Goal: Feedback & Contribution: Leave review/rating

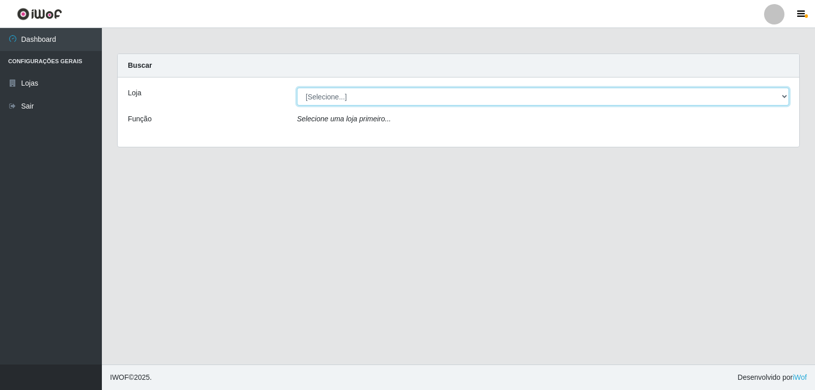
click at [399, 98] on select "[Selecione...] [PERSON_NAME]" at bounding box center [543, 97] width 492 height 18
select select "523"
click at [297, 88] on select "[Selecione...] [PERSON_NAME]" at bounding box center [543, 97] width 492 height 18
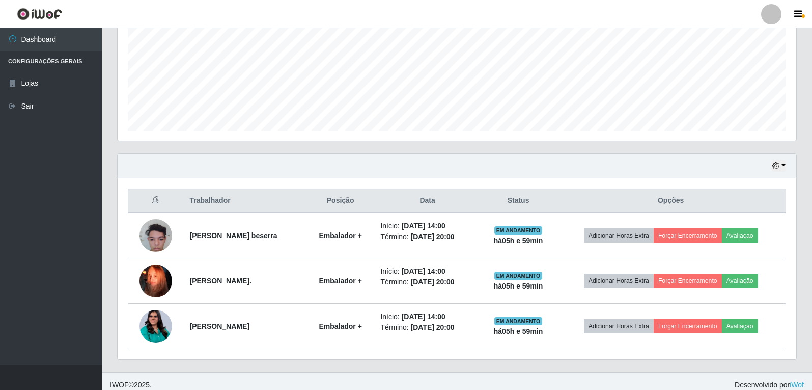
scroll to position [241, 0]
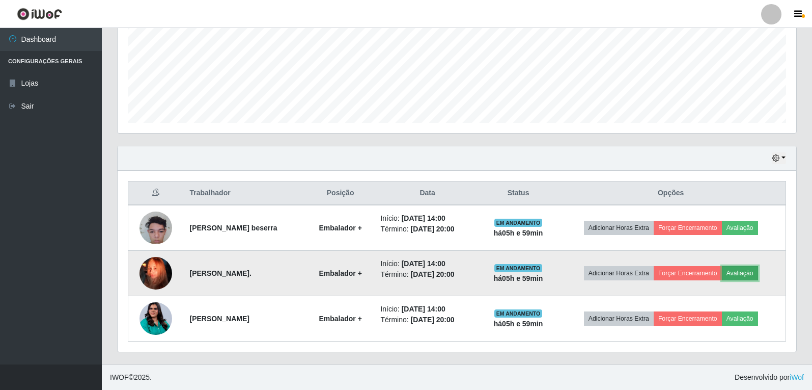
click at [744, 274] on button "Avaliação" at bounding box center [740, 273] width 36 height 14
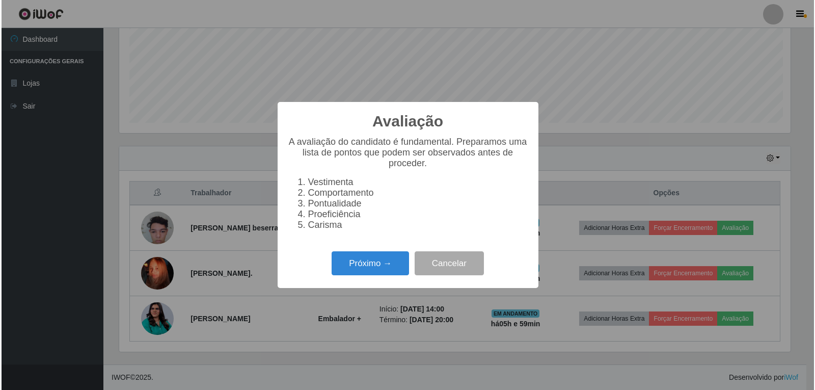
scroll to position [211, 674]
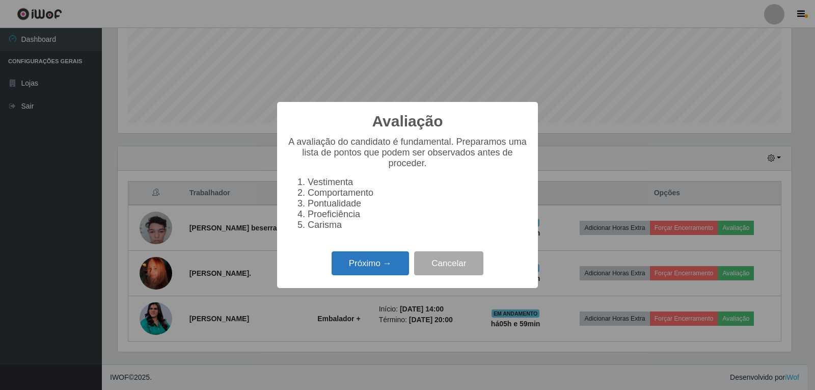
click at [373, 268] on button "Próximo →" at bounding box center [369, 263] width 77 height 24
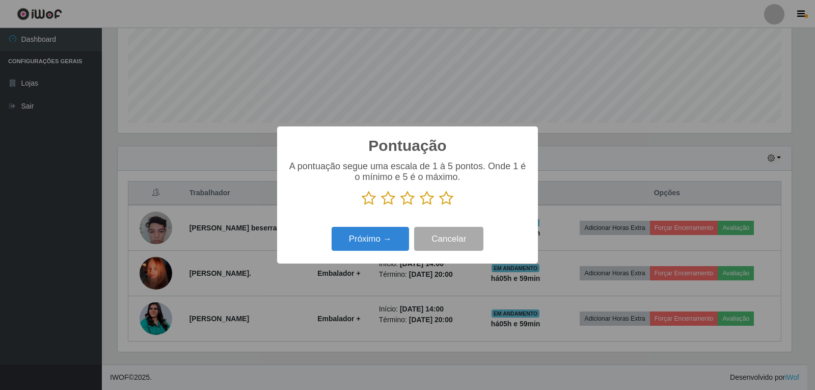
drag, startPoint x: 443, startPoint y: 200, endPoint x: 420, endPoint y: 213, distance: 26.7
click at [441, 200] on icon at bounding box center [446, 197] width 14 height 15
click at [439, 206] on input "radio" at bounding box center [439, 206] width 0 height 0
click at [372, 240] on button "Próximo →" at bounding box center [369, 239] width 77 height 24
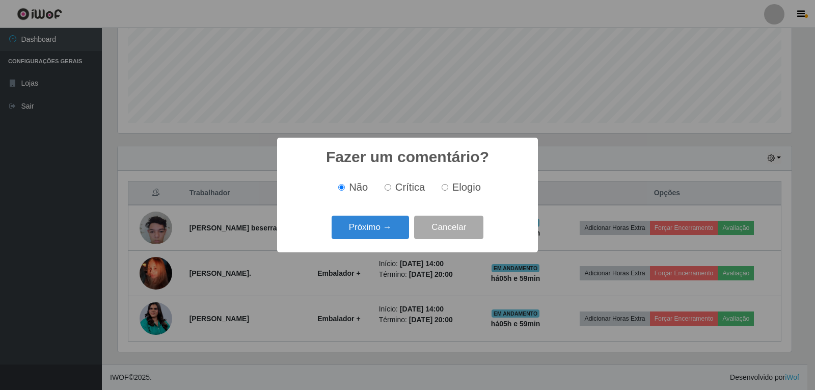
click at [442, 189] on input "Elogio" at bounding box center [444, 187] width 7 height 7
radio input "true"
click at [392, 226] on button "Próximo →" at bounding box center [369, 227] width 77 height 24
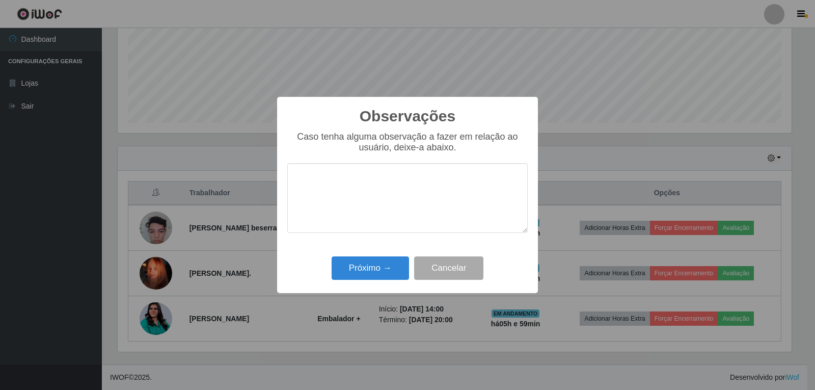
click at [378, 175] on textarea at bounding box center [407, 198] width 240 height 70
type textarea "PROATIVA, EFICIENTE"
click at [365, 275] on button "Próximo →" at bounding box center [369, 268] width 77 height 24
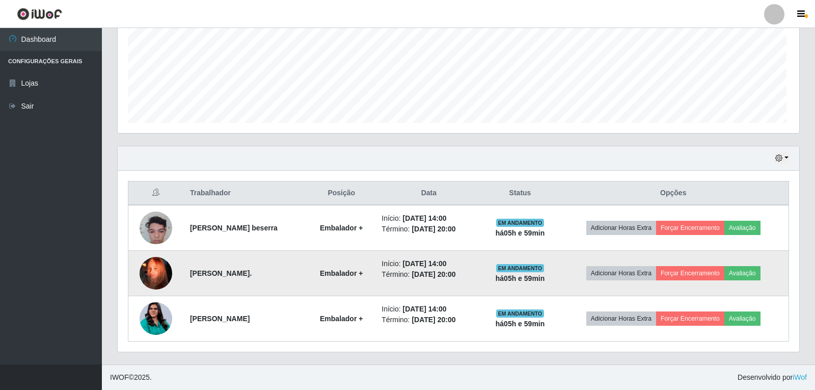
scroll to position [211, 679]
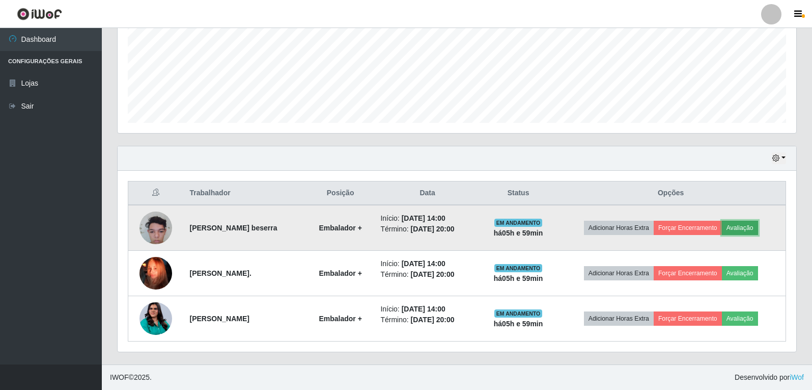
click at [745, 229] on button "Avaliação" at bounding box center [740, 227] width 36 height 14
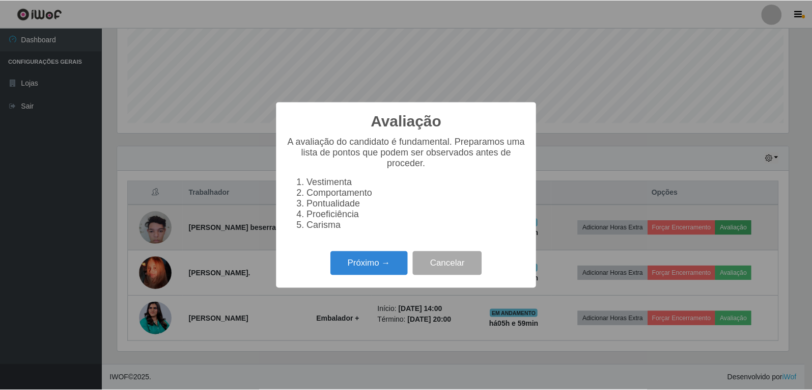
scroll to position [211, 674]
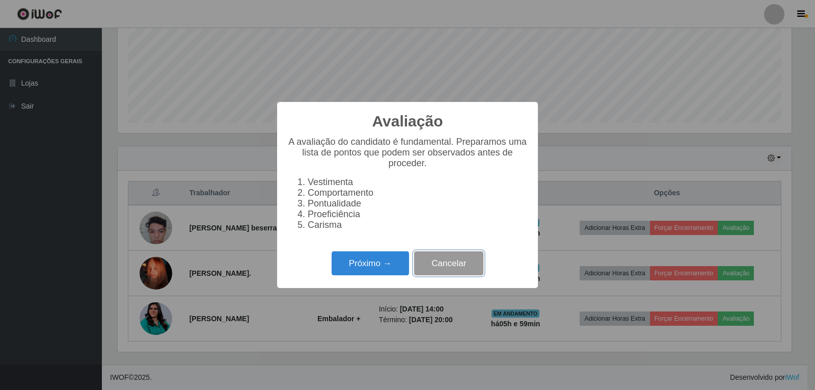
click at [431, 269] on button "Cancelar" at bounding box center [448, 263] width 69 height 24
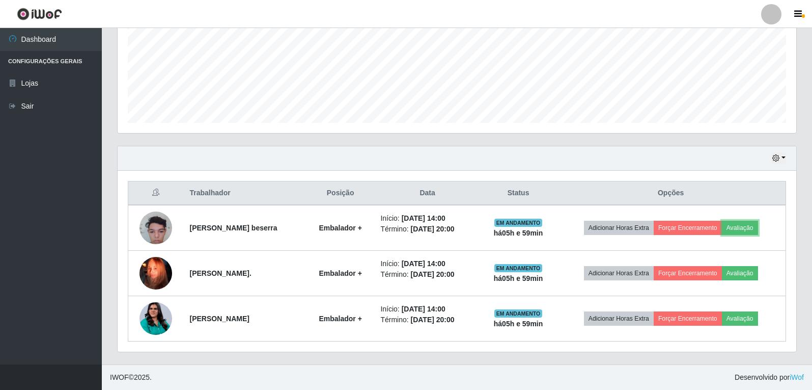
scroll to position [211, 679]
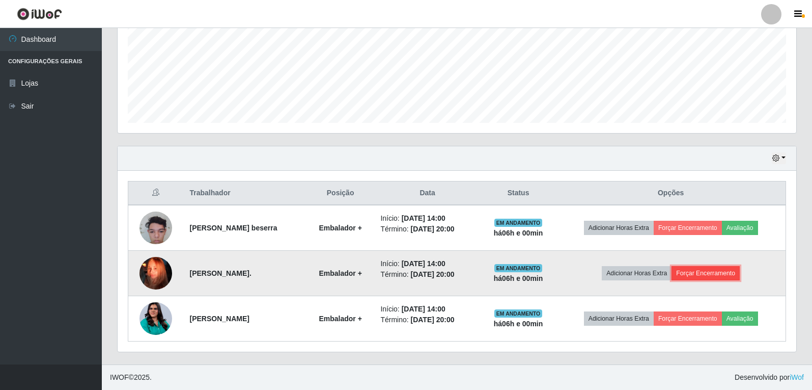
click at [710, 269] on button "Forçar Encerramento" at bounding box center [706, 273] width 68 height 14
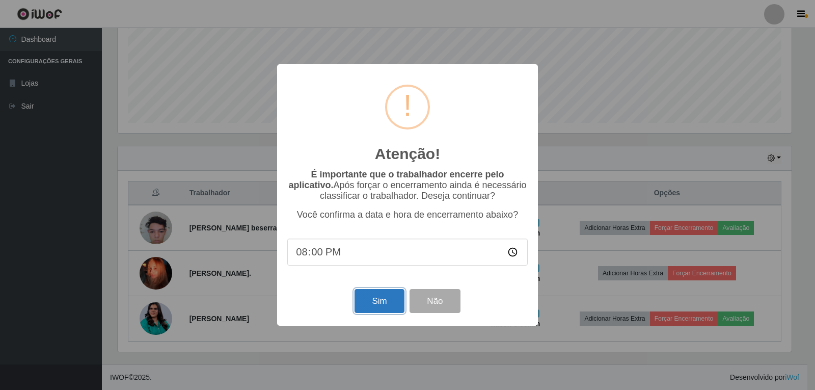
click at [394, 304] on button "Sim" at bounding box center [378, 301] width 49 height 24
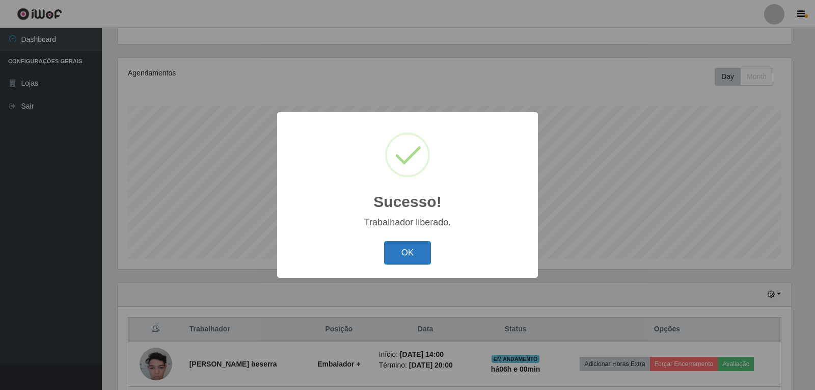
click at [408, 251] on button "OK" at bounding box center [407, 253] width 47 height 24
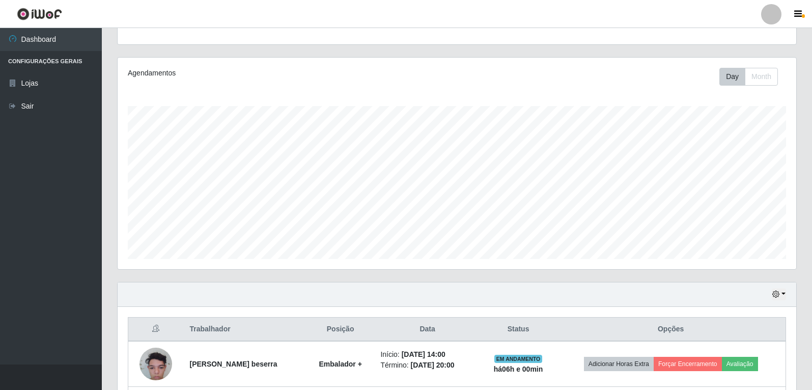
scroll to position [196, 0]
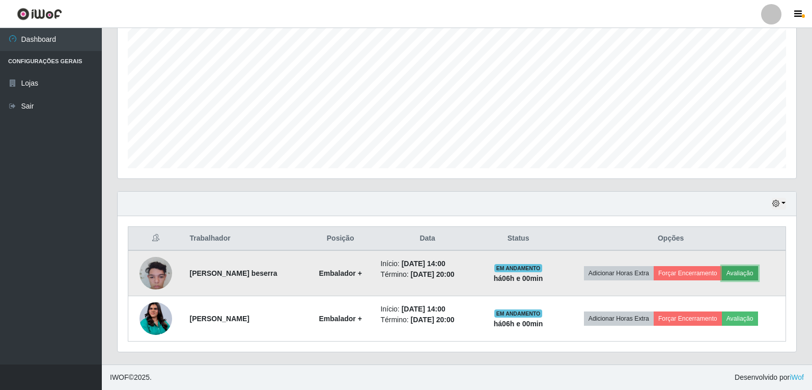
click at [739, 271] on button "Avaliação" at bounding box center [740, 273] width 36 height 14
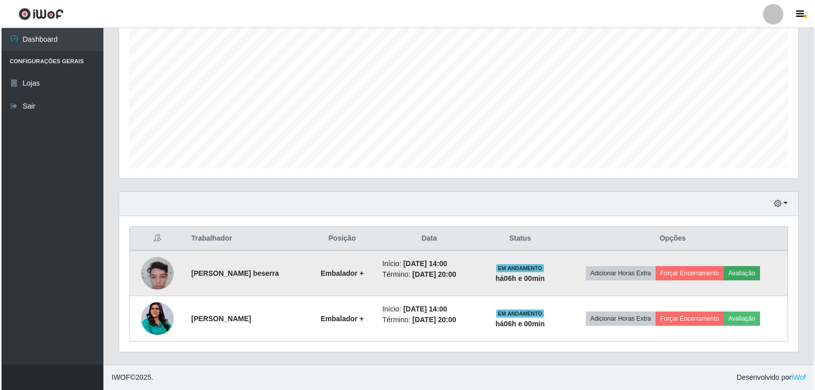
scroll to position [211, 674]
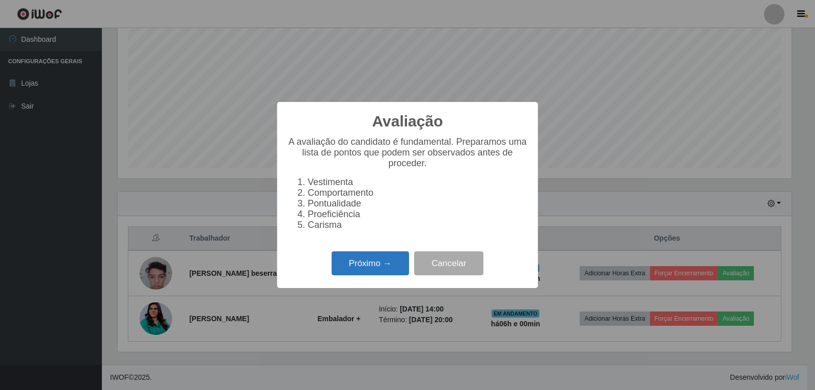
click at [344, 266] on button "Próximo →" at bounding box center [369, 263] width 77 height 24
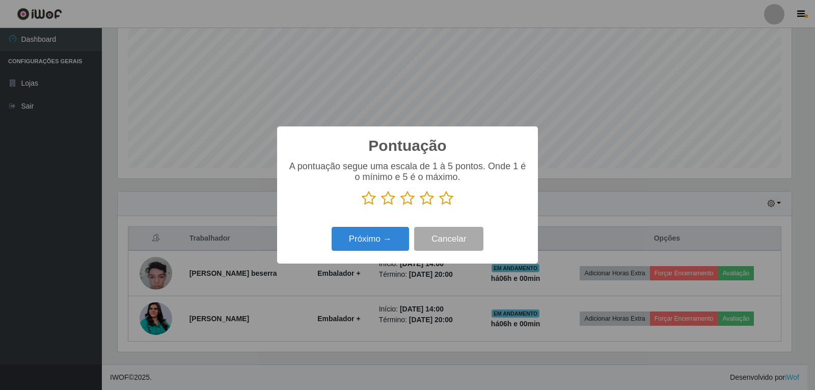
click at [448, 200] on icon at bounding box center [446, 197] width 14 height 15
click at [439, 206] on input "radio" at bounding box center [439, 206] width 0 height 0
click at [387, 241] on button "Próximo →" at bounding box center [369, 239] width 77 height 24
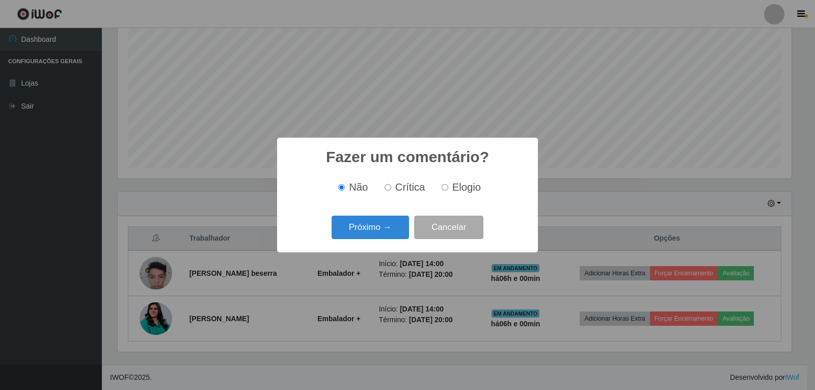
click at [447, 187] on input "Elogio" at bounding box center [444, 187] width 7 height 7
radio input "true"
click at [364, 237] on button "Próximo →" at bounding box center [369, 227] width 77 height 24
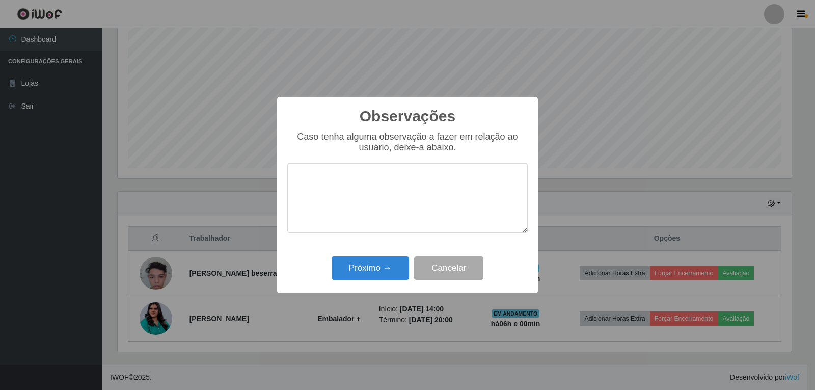
click at [352, 185] on textarea at bounding box center [407, 198] width 240 height 70
type textarea "B"
type textarea "EFICIENTE"
click at [354, 276] on button "Próximo →" at bounding box center [369, 268] width 77 height 24
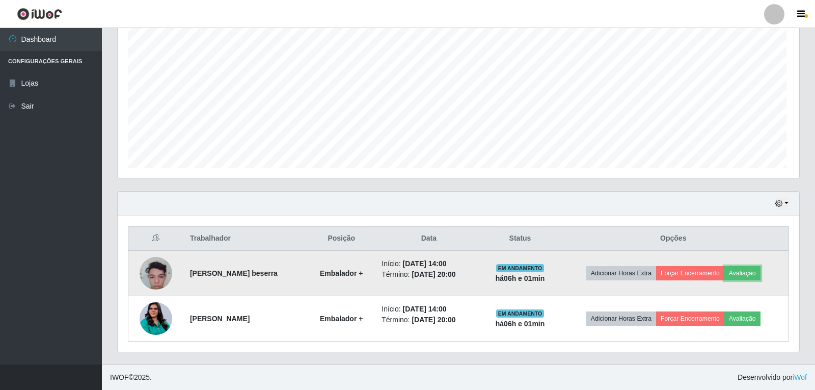
scroll to position [211, 679]
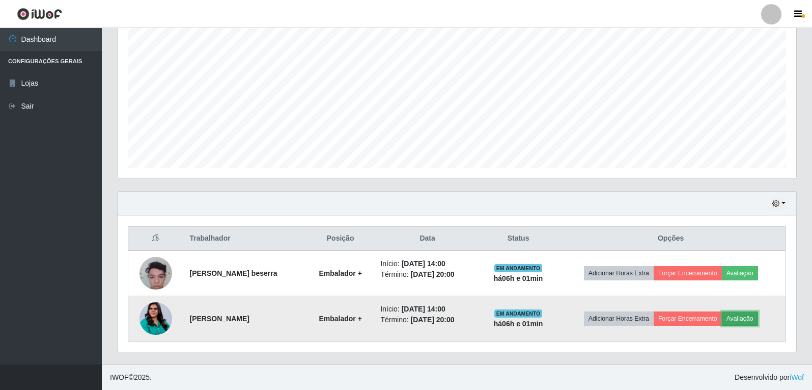
click at [758, 321] on button "Avaliação" at bounding box center [740, 318] width 36 height 14
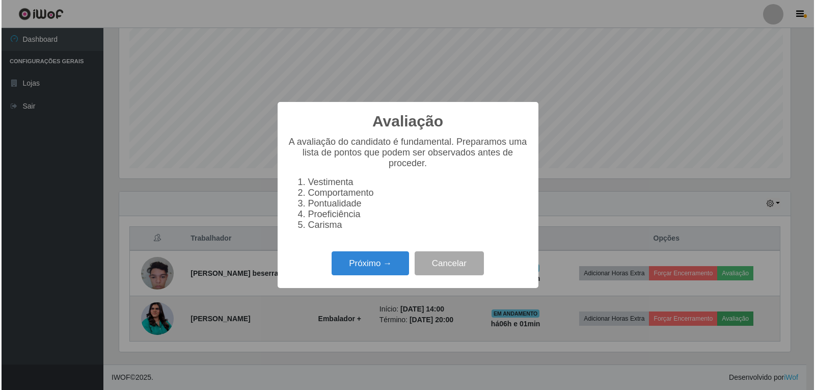
scroll to position [211, 674]
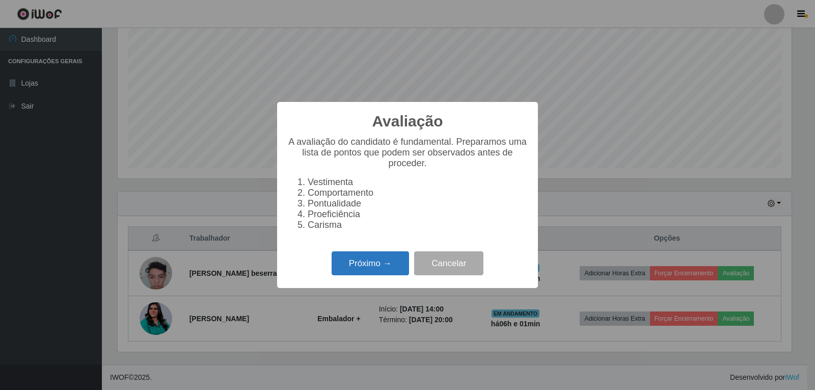
click at [357, 267] on button "Próximo →" at bounding box center [369, 263] width 77 height 24
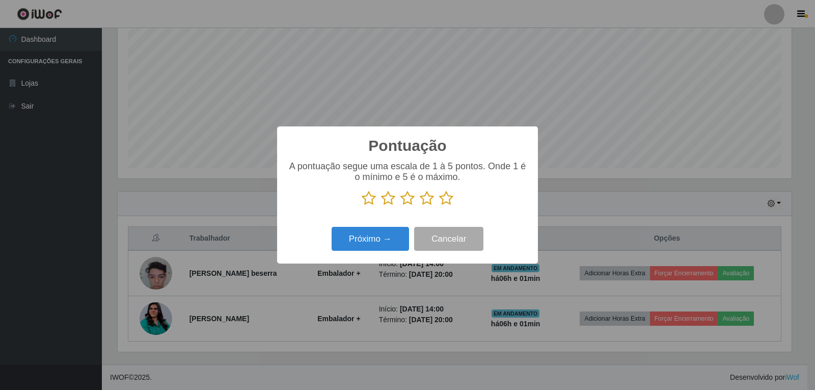
scroll to position [508955, 508493]
drag, startPoint x: 447, startPoint y: 201, endPoint x: 415, endPoint y: 223, distance: 38.0
click at [447, 201] on icon at bounding box center [446, 197] width 14 height 15
click at [439, 206] on input "radio" at bounding box center [439, 206] width 0 height 0
click at [388, 235] on button "Próximo →" at bounding box center [369, 239] width 77 height 24
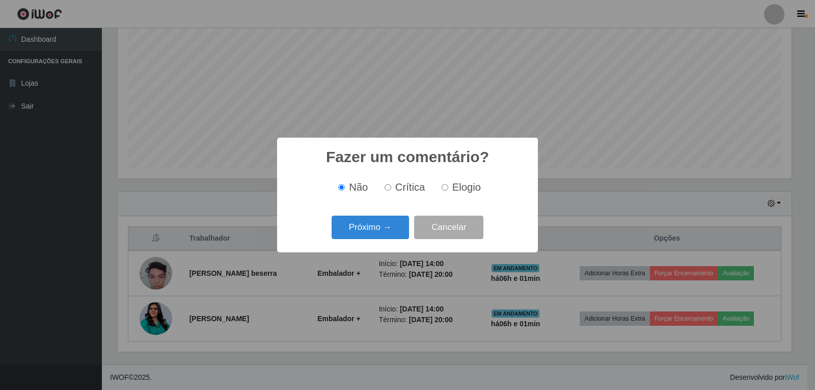
click at [443, 188] on input "Elogio" at bounding box center [444, 187] width 7 height 7
radio input "true"
click at [395, 233] on button "Próximo →" at bounding box center [369, 227] width 77 height 24
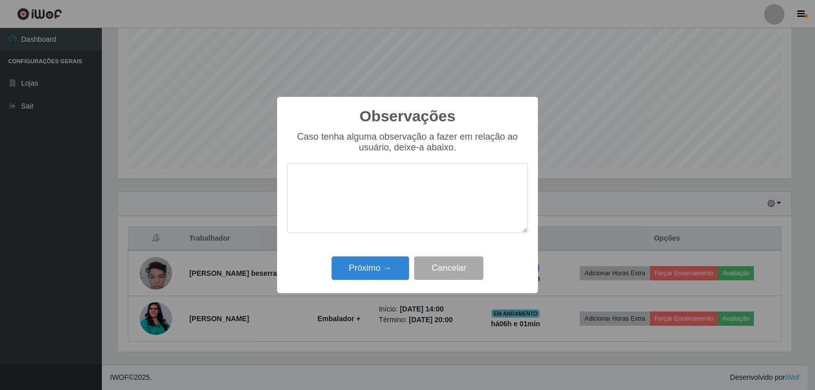
click at [378, 177] on textarea at bounding box center [407, 198] width 240 height 70
type textarea "PROATIVA"
click at [375, 278] on button "Próximo →" at bounding box center [369, 268] width 77 height 24
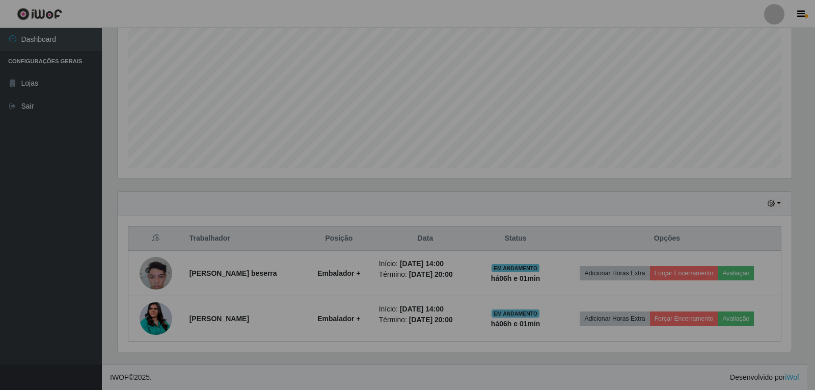
scroll to position [211, 679]
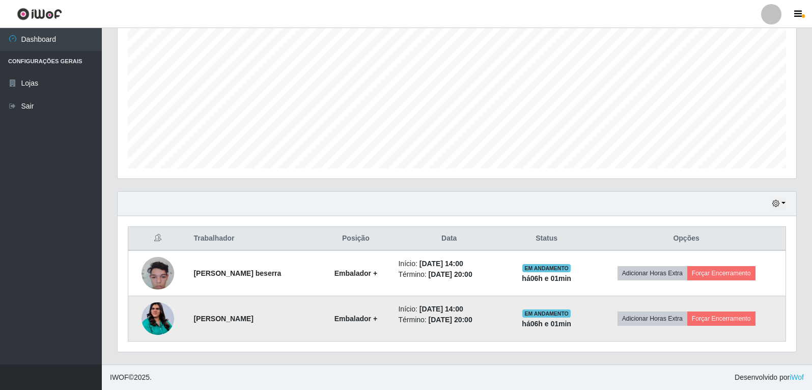
click at [734, 297] on td "Adicionar Horas Extra Forçar Encerramento" at bounding box center [686, 318] width 199 height 45
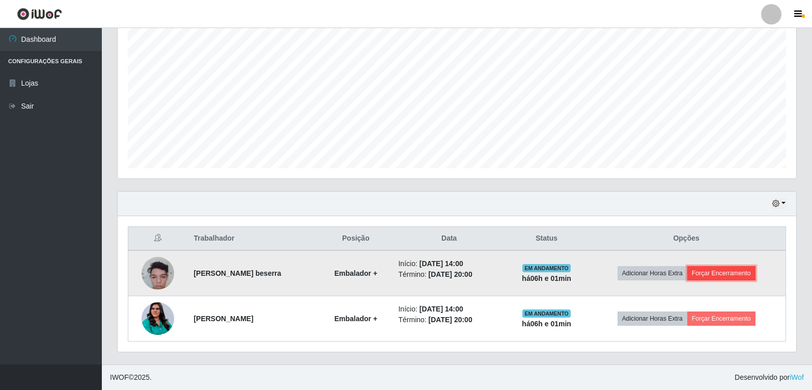
click at [731, 276] on button "Forçar Encerramento" at bounding box center [721, 273] width 68 height 14
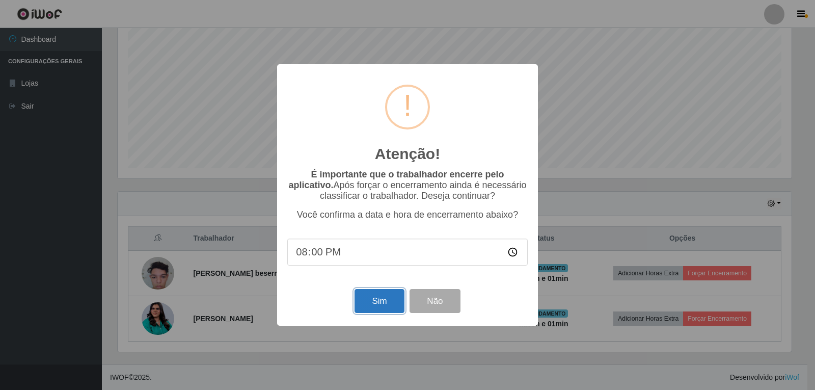
click at [390, 300] on button "Sim" at bounding box center [378, 301] width 49 height 24
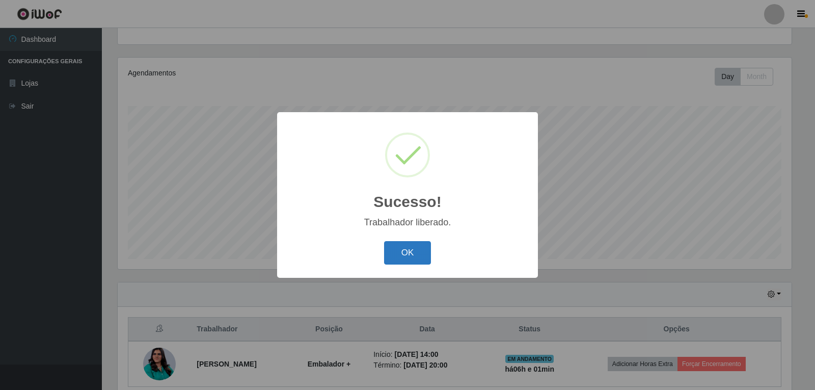
click at [412, 254] on button "OK" at bounding box center [407, 253] width 47 height 24
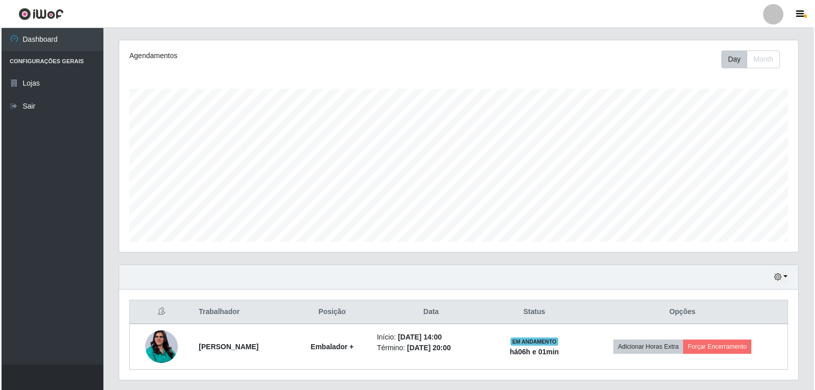
scroll to position [151, 0]
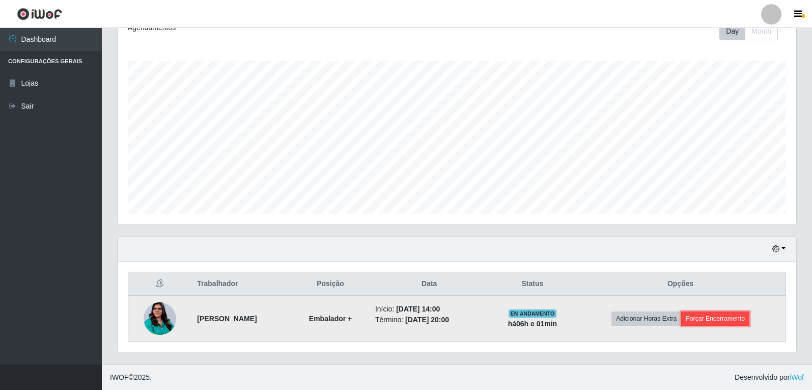
click at [731, 319] on button "Forçar Encerramento" at bounding box center [715, 318] width 68 height 14
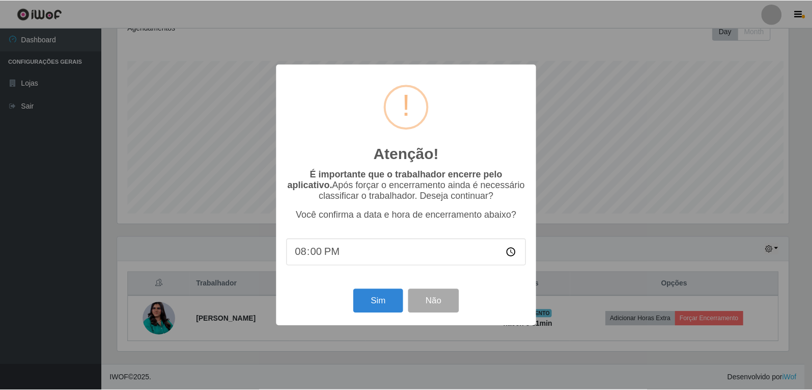
scroll to position [211, 674]
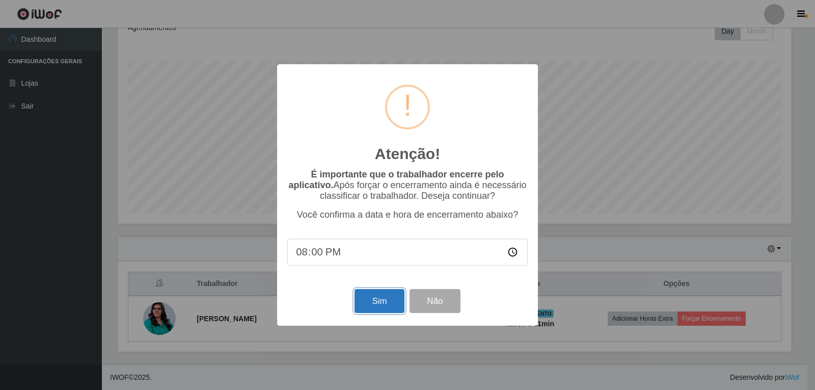
click at [376, 302] on button "Sim" at bounding box center [378, 301] width 49 height 24
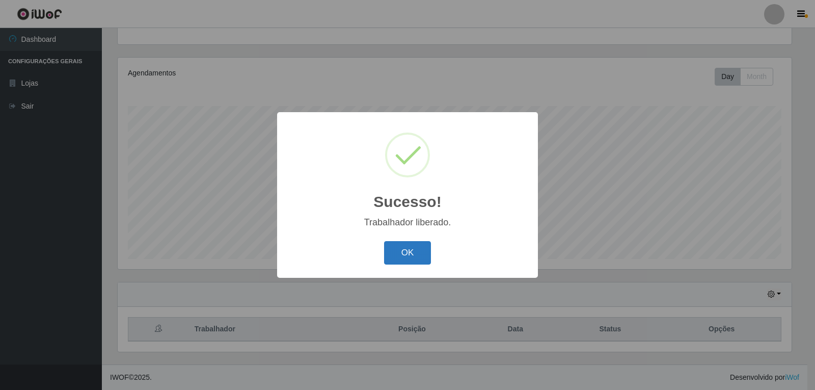
click at [412, 252] on button "OK" at bounding box center [407, 253] width 47 height 24
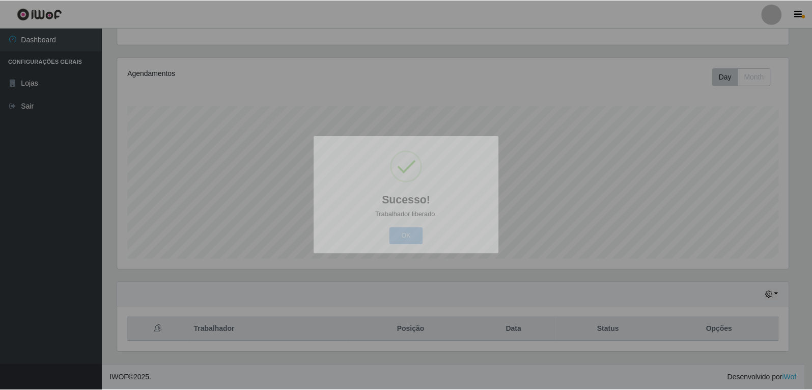
scroll to position [211, 679]
